Goal: Information Seeking & Learning: Learn about a topic

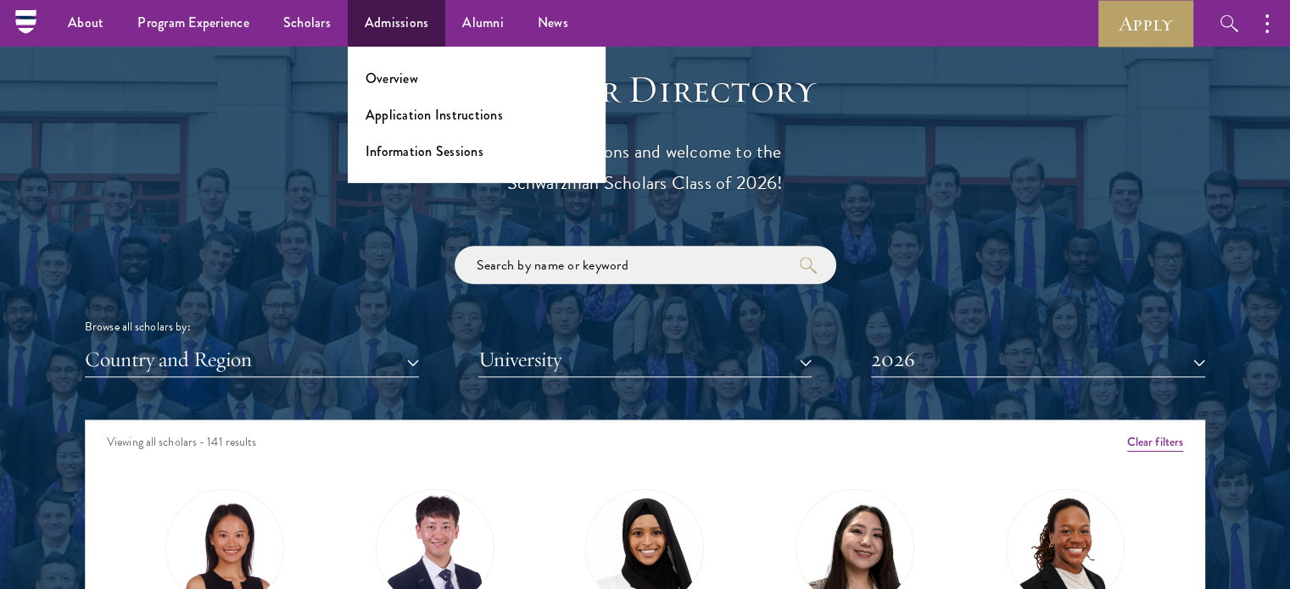
scroll to position [1816, 0]
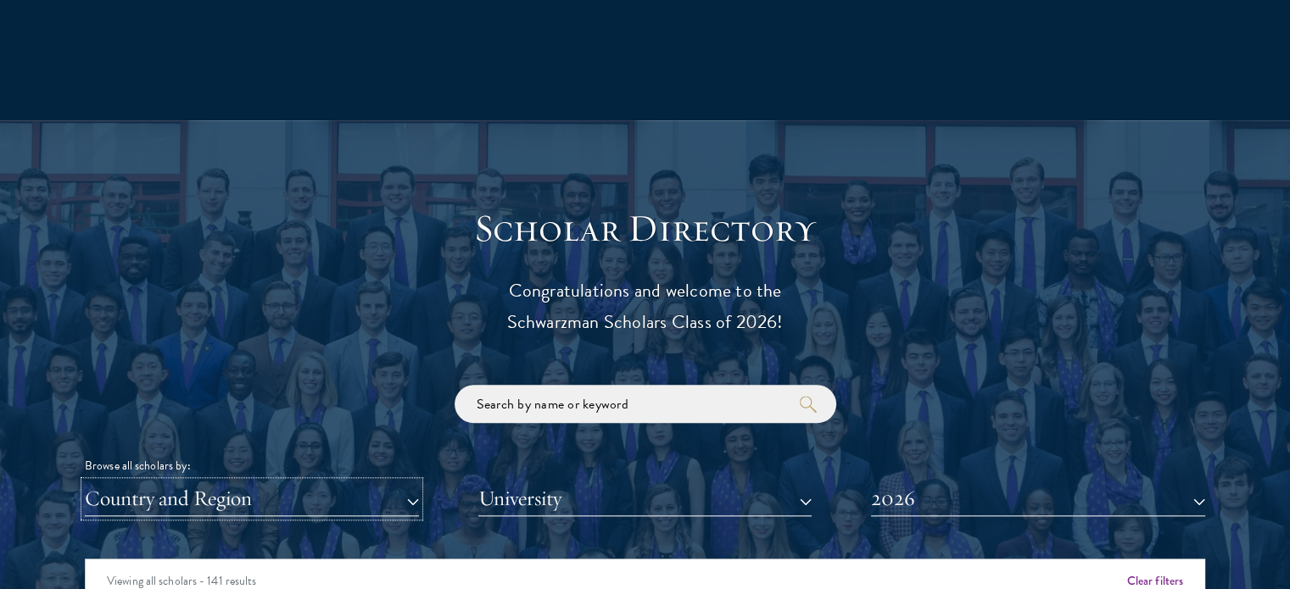
click at [102, 504] on button "Country and Region" at bounding box center [252, 499] width 334 height 35
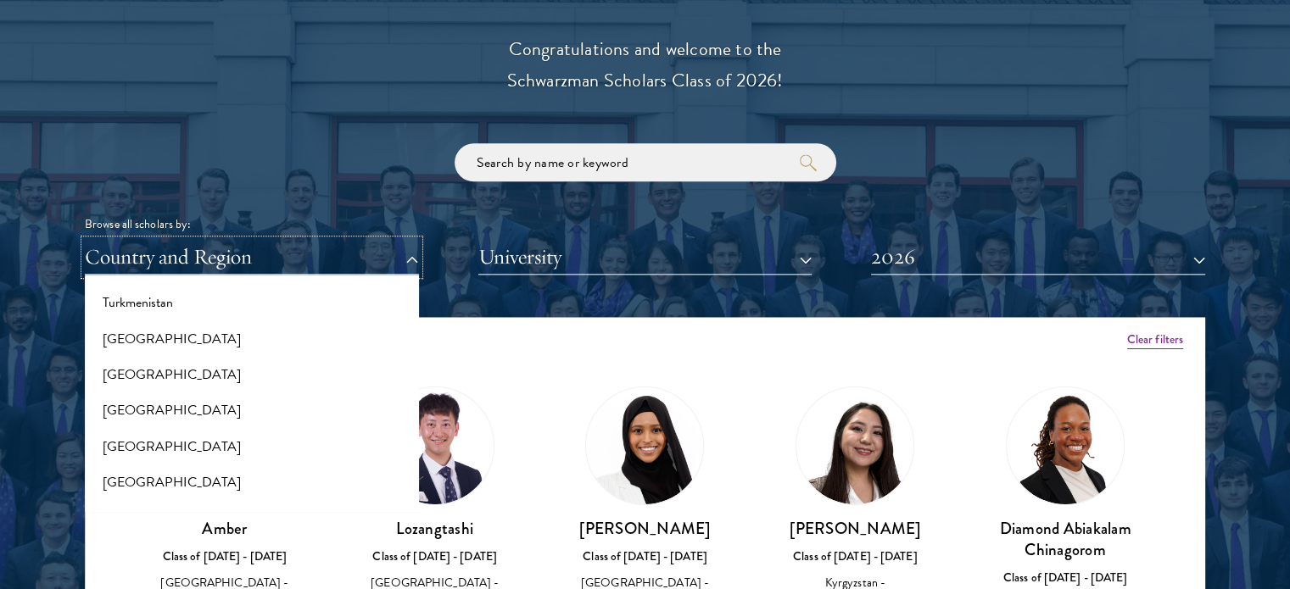
scroll to position [3425, 0]
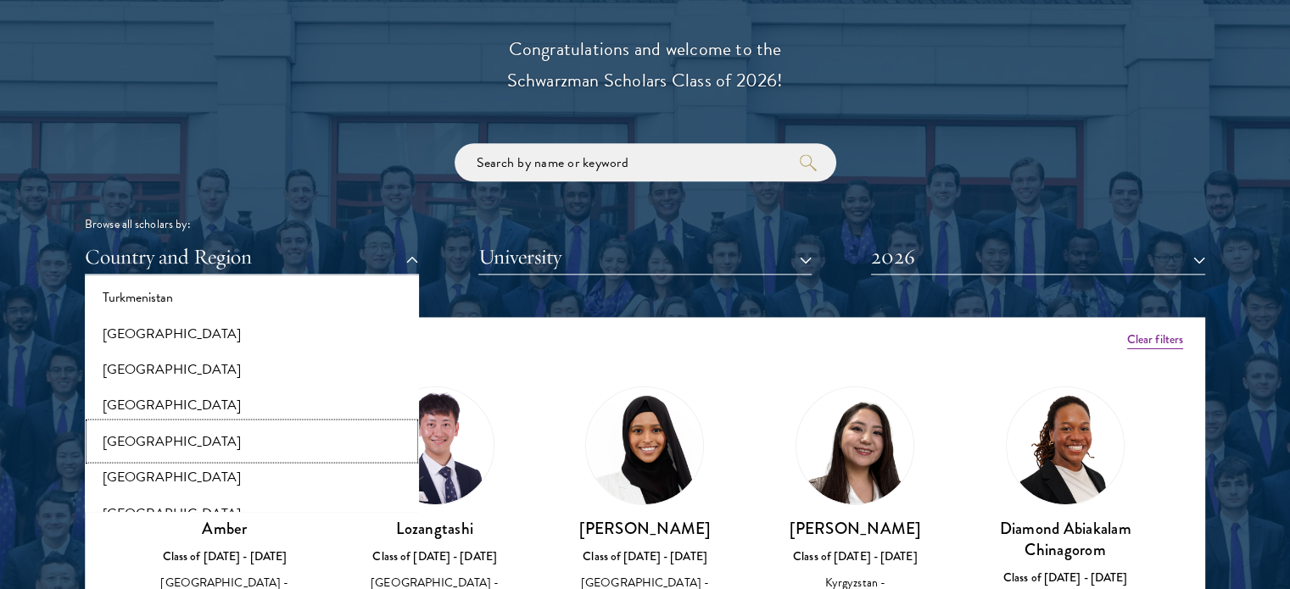
click at [122, 445] on button "[GEOGRAPHIC_DATA]" at bounding box center [252, 441] width 324 height 36
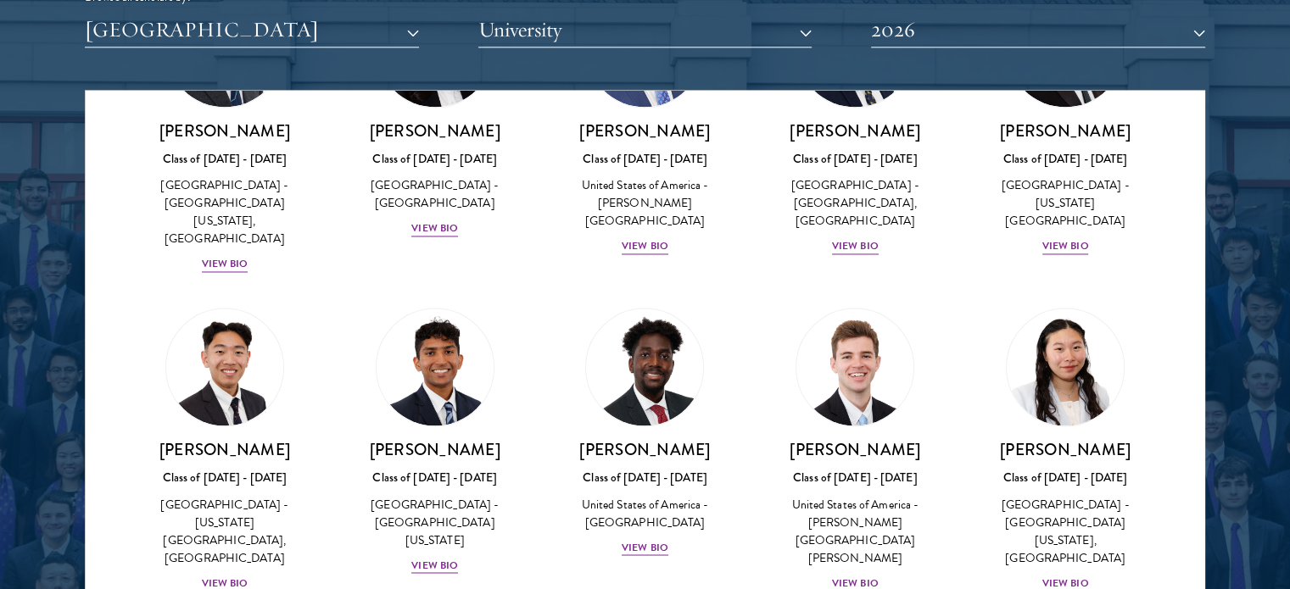
scroll to position [2872, 0]
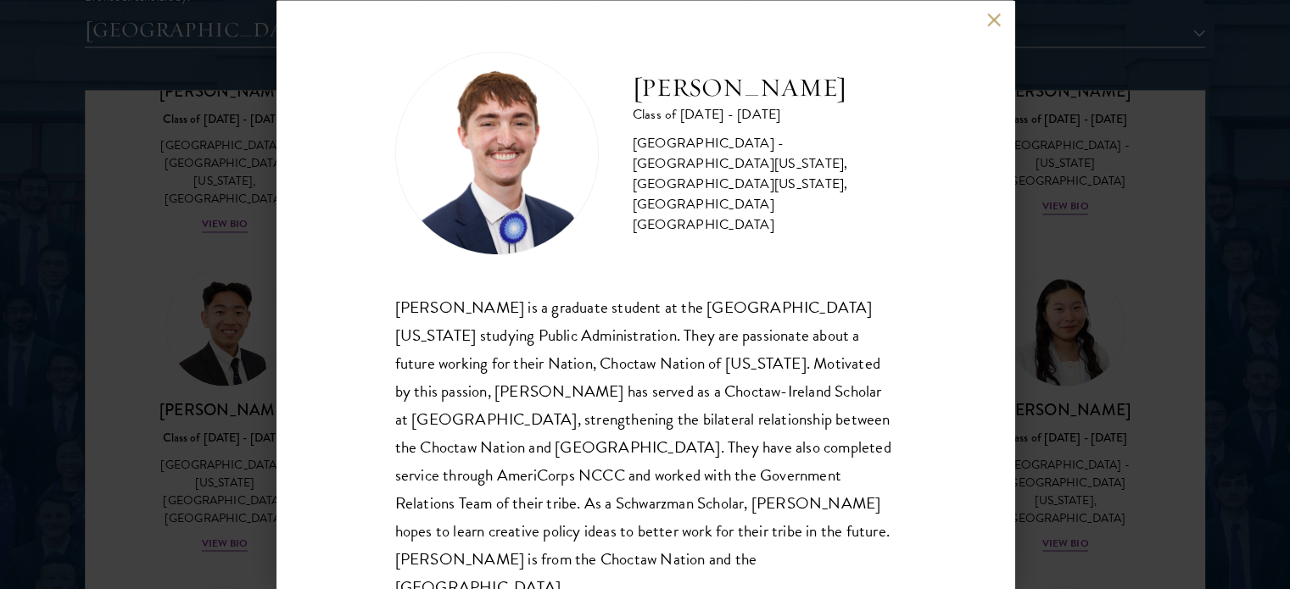
scroll to position [34, 0]
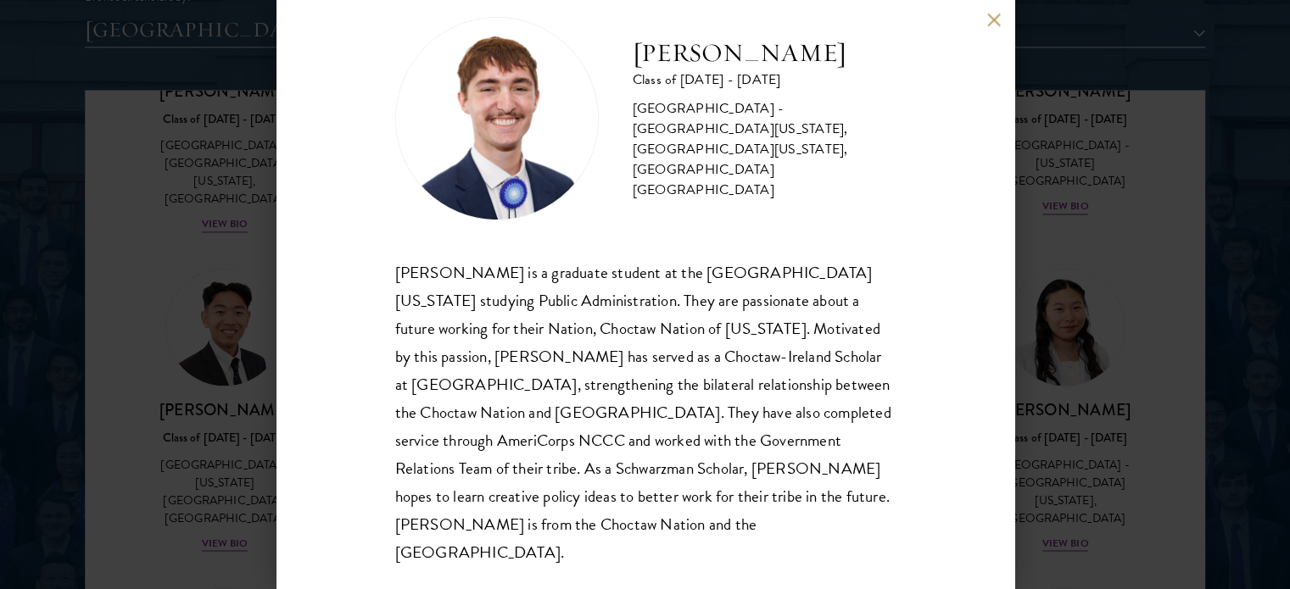
click at [136, 495] on div "Austin West Class of 2025 - 2026 United States of America - University of Centr…" at bounding box center [645, 294] width 1290 height 589
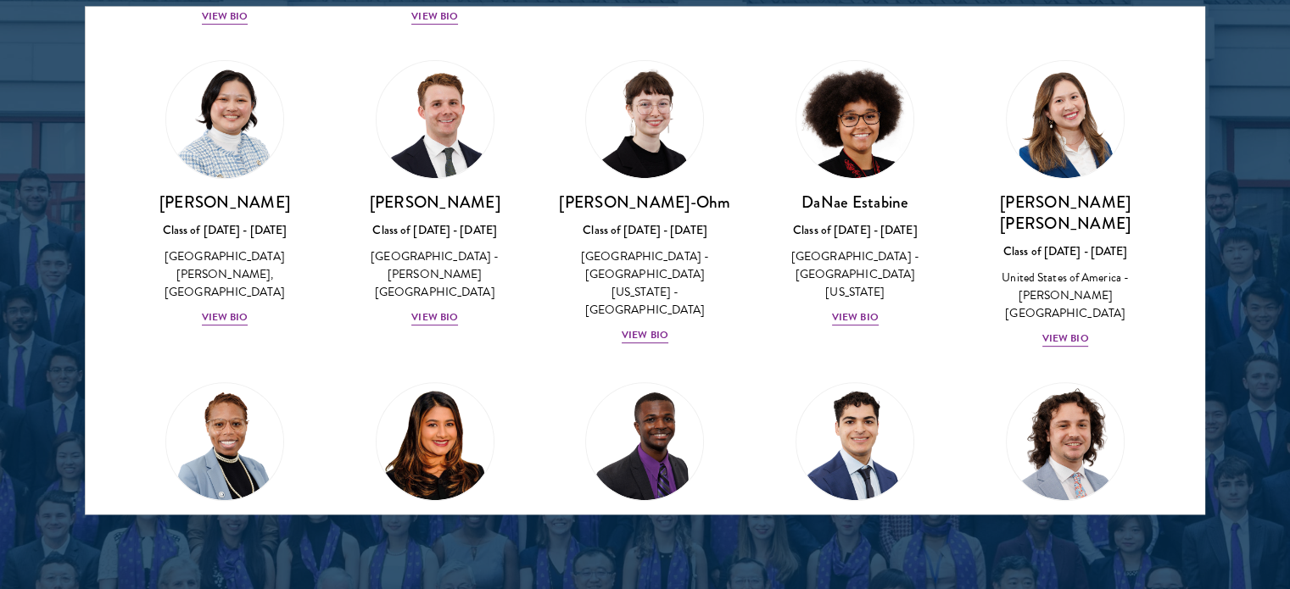
scroll to position [678, 0]
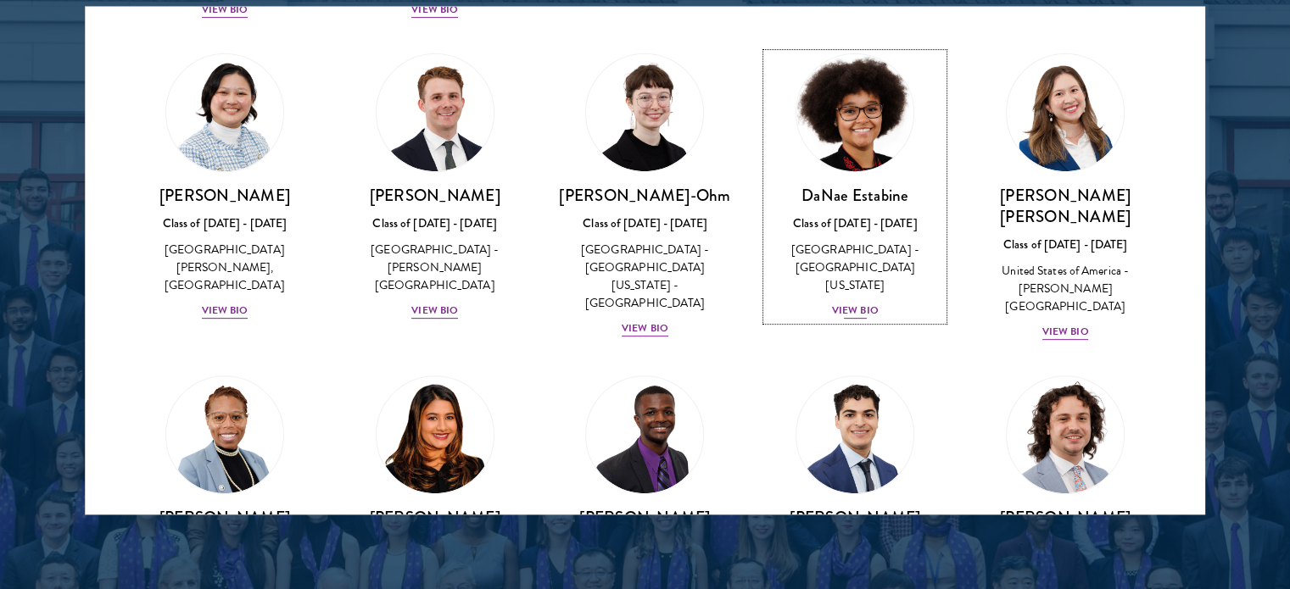
click at [848, 303] on div "View Bio" at bounding box center [855, 311] width 47 height 16
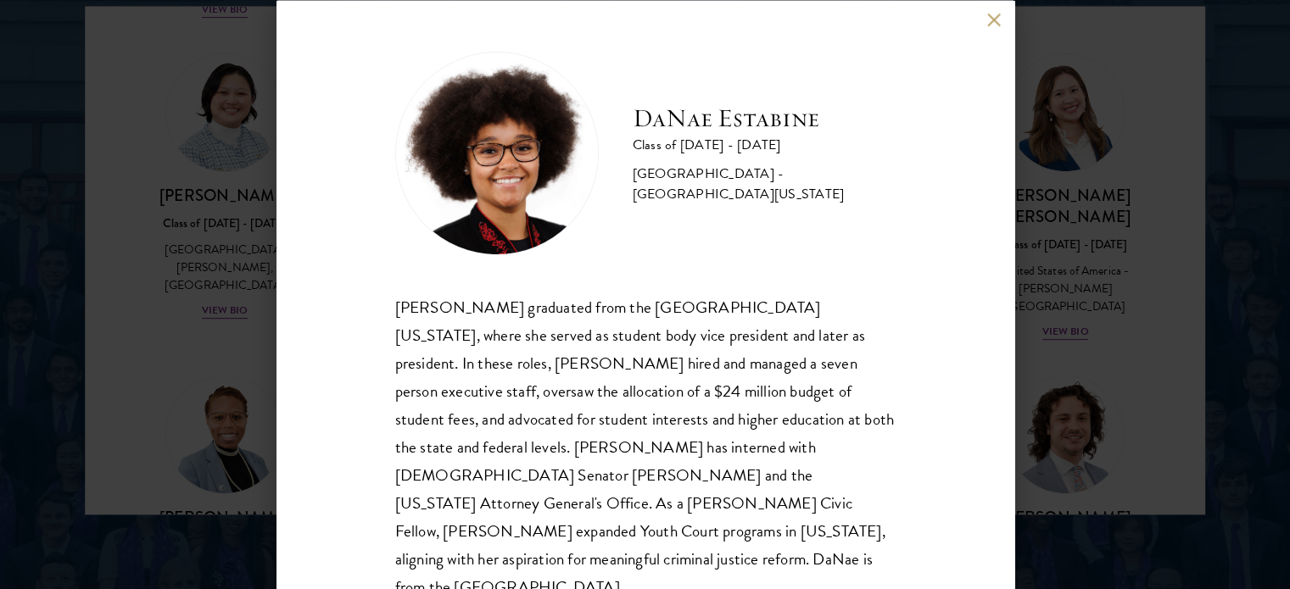
scroll to position [6, 0]
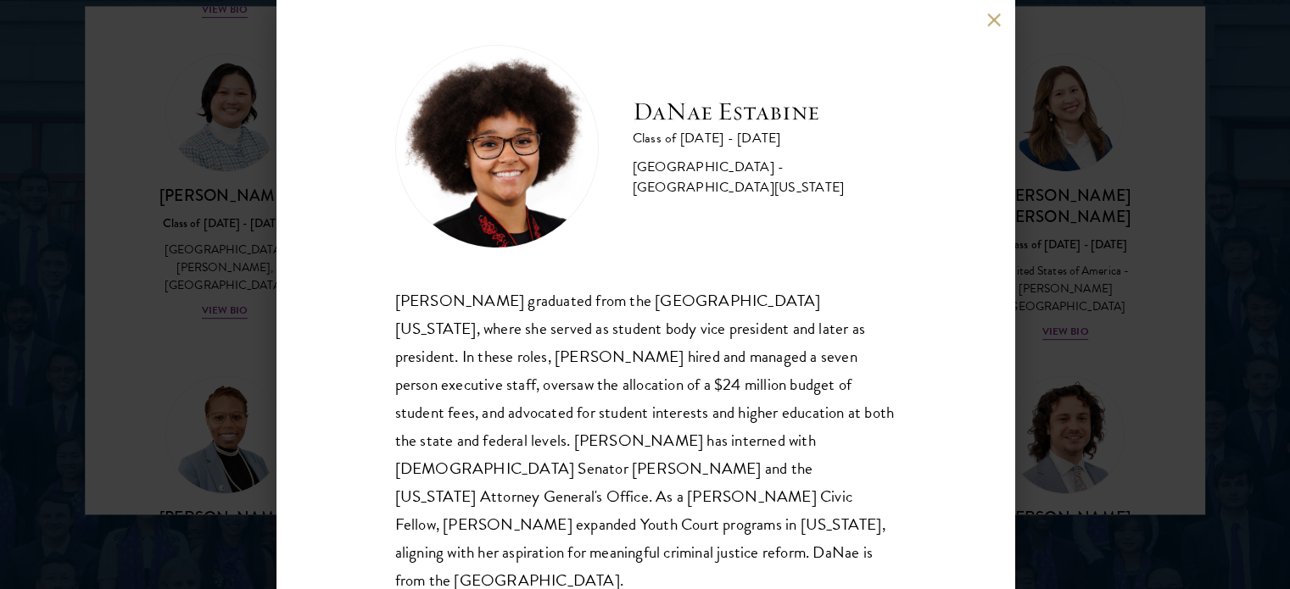
click at [1024, 54] on div "DaNae Estabine Class of 2025 - 2026 United States of America - University of Ka…" at bounding box center [645, 294] width 1290 height 589
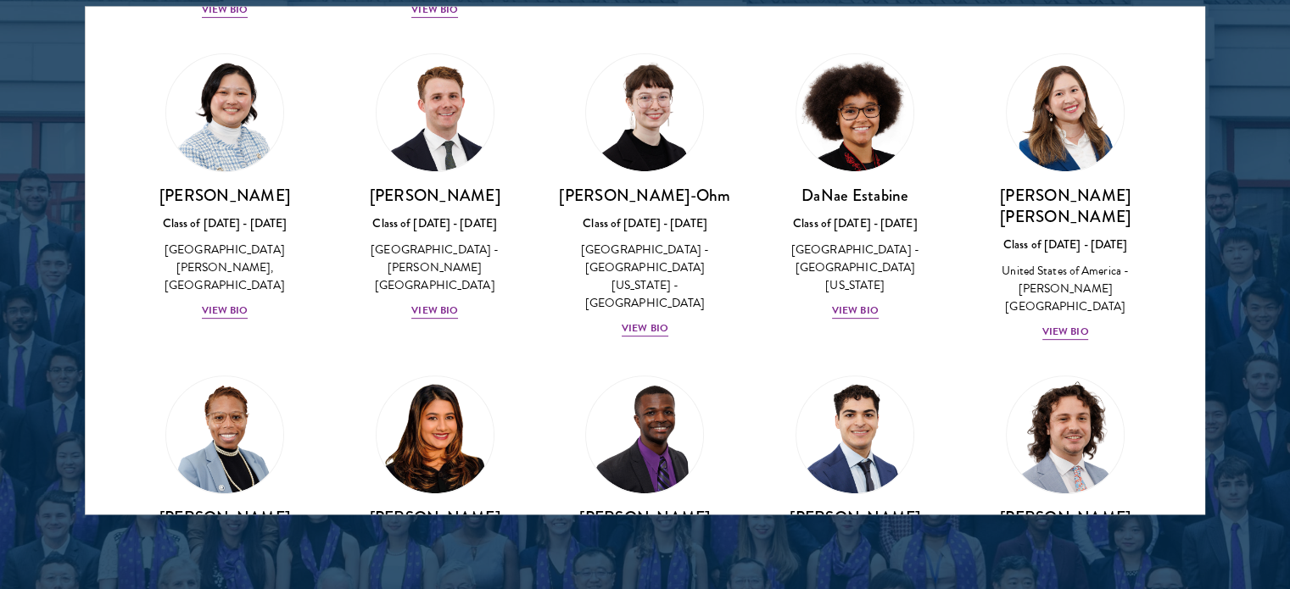
scroll to position [2872, 0]
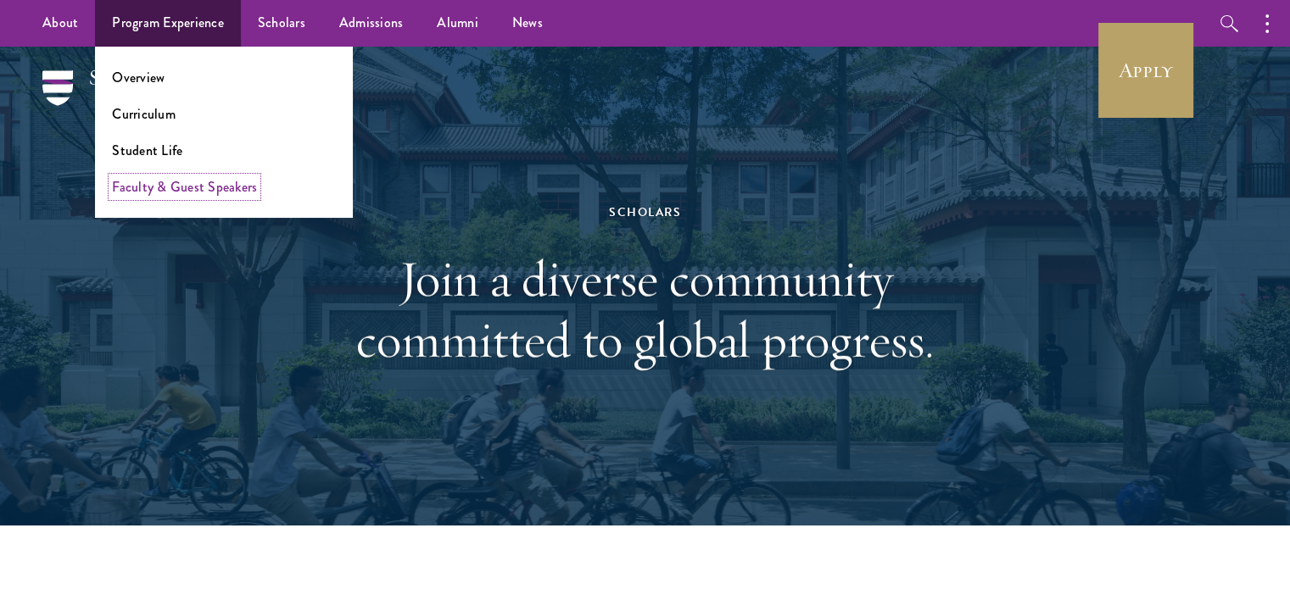
click at [197, 196] on link "Faculty & Guest Speakers" at bounding box center [184, 187] width 145 height 20
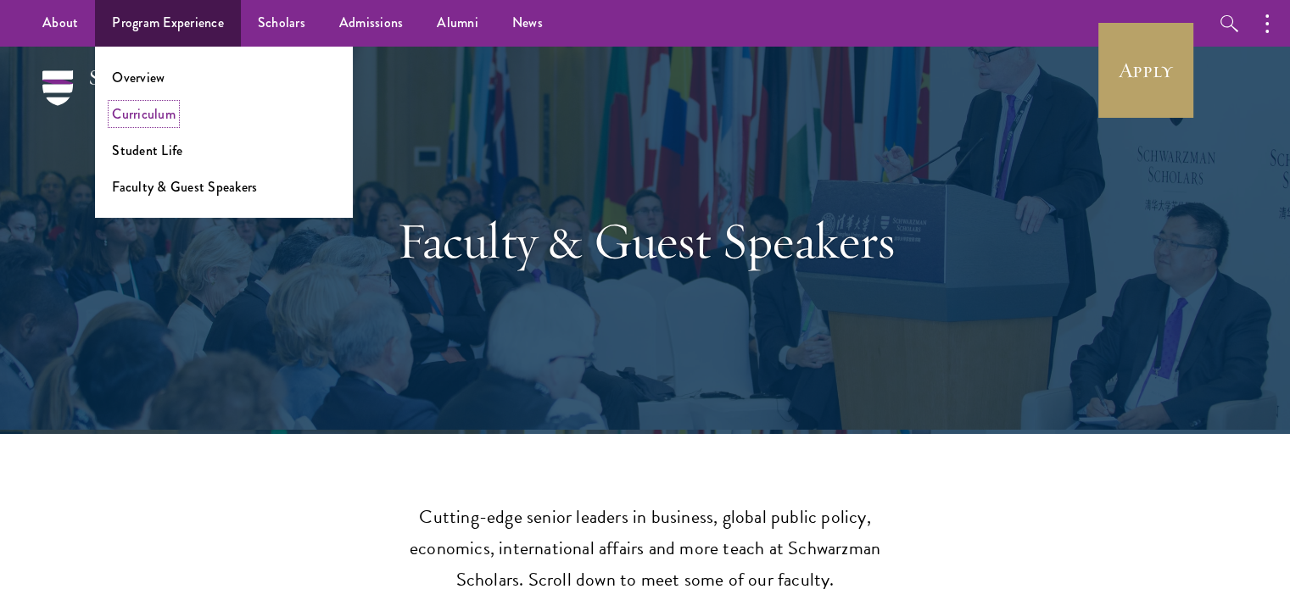
click at [160, 111] on link "Curriculum" at bounding box center [144, 114] width 64 height 20
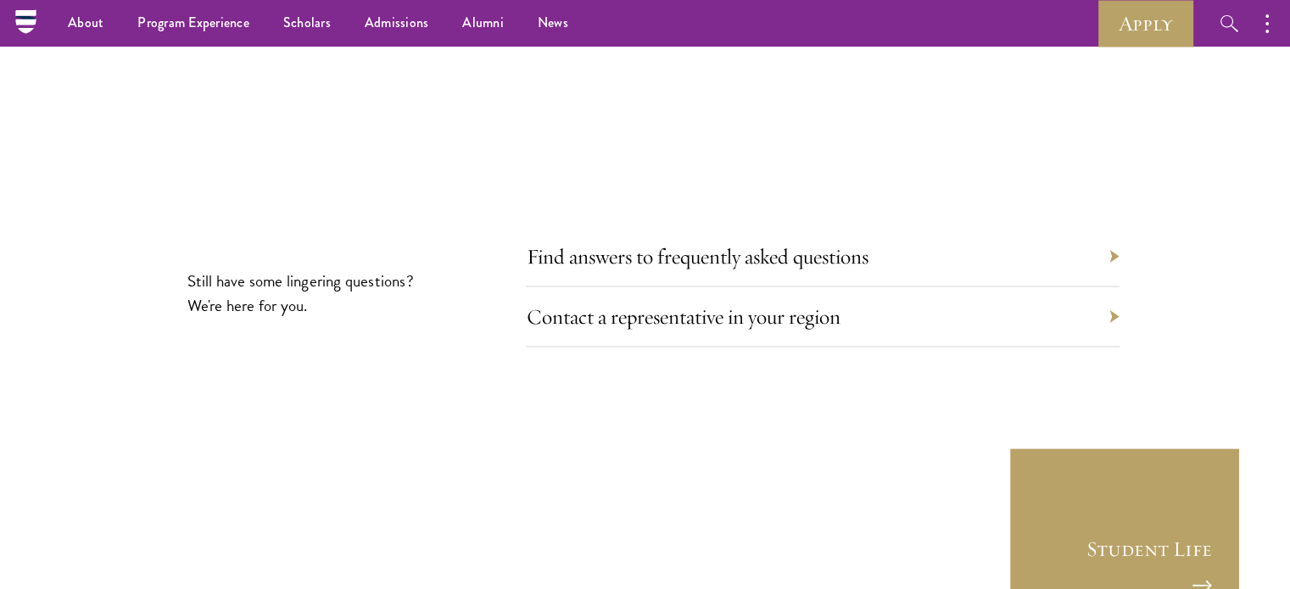
scroll to position [9453, 0]
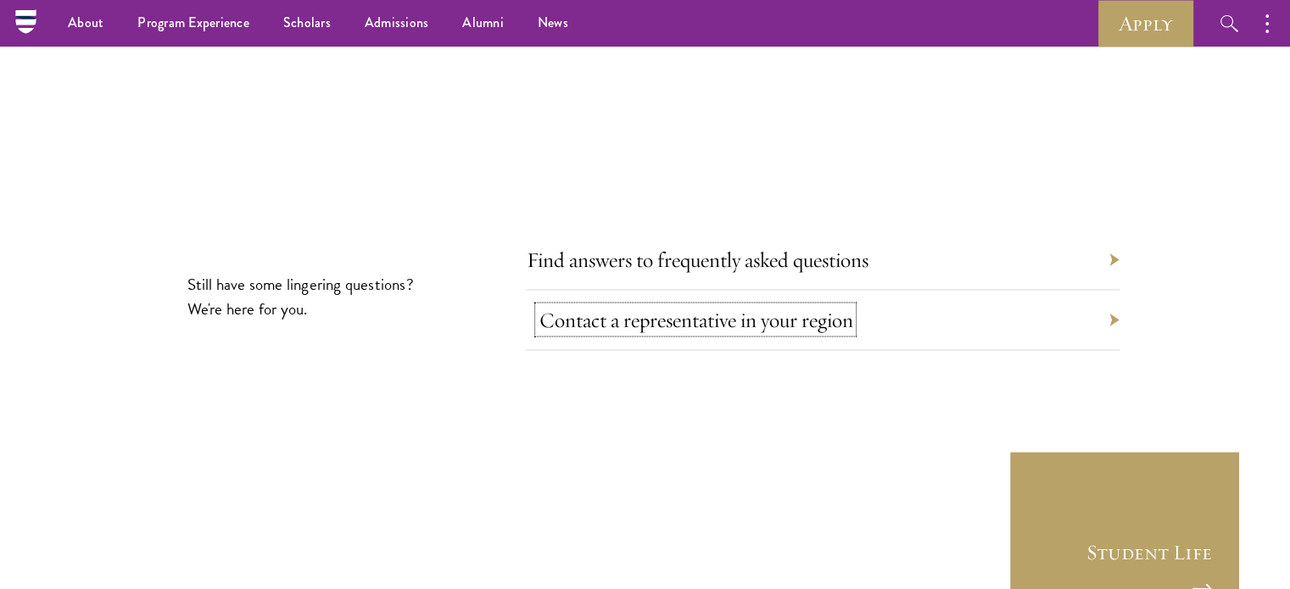
click at [572, 306] on link "Contact a representative in your region" at bounding box center [696, 319] width 314 height 26
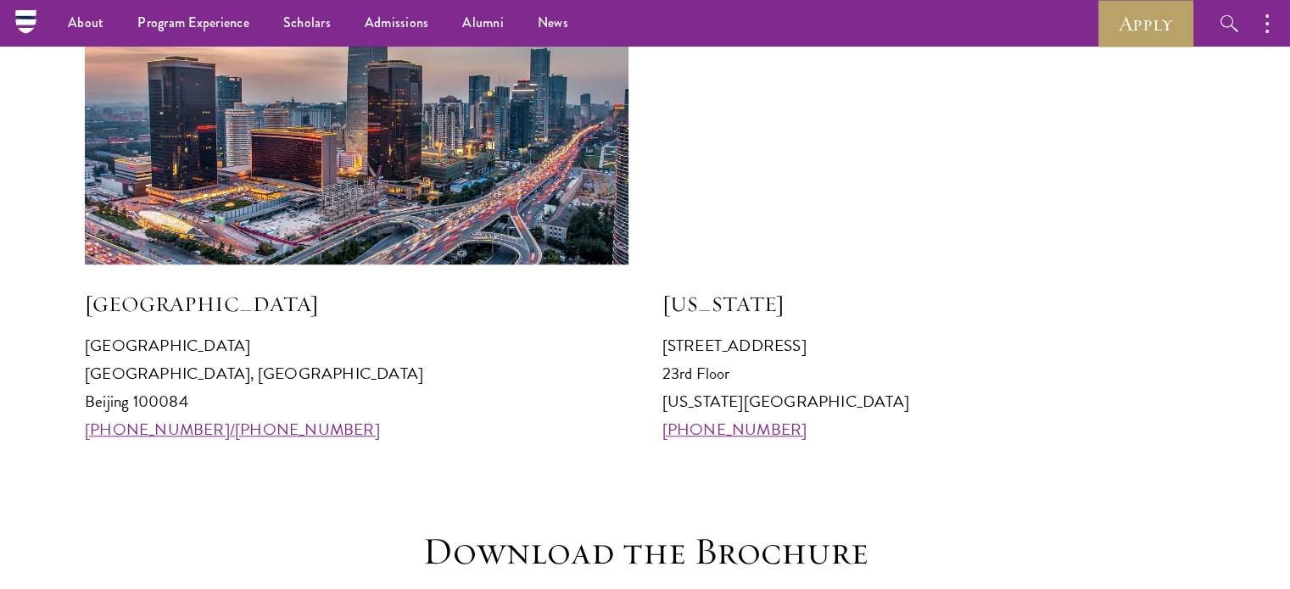
scroll to position [1689, 0]
